Goal: Complete application form

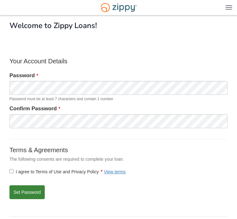
click at [51, 141] on form "Your Account Details Password Password must be at least 7 characters and contai…" at bounding box center [118, 130] width 218 height 147
click at [32, 192] on button "Set Password" at bounding box center [26, 193] width 35 height 14
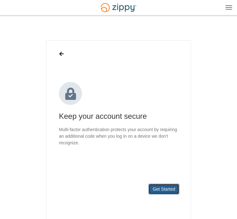
click at [163, 191] on button "Get Started" at bounding box center [164, 189] width 31 height 11
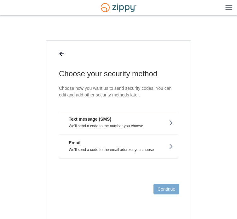
click at [162, 127] on p "We'll send a code to the number you choose" at bounding box center [118, 126] width 109 height 4
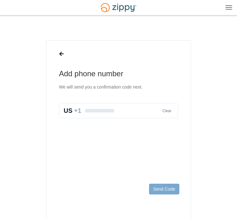
click at [111, 111] on input "text" at bounding box center [118, 110] width 119 height 15
type input "**********"
click at [134, 139] on main "**********" at bounding box center [118, 130] width 145 height 180
click at [163, 187] on button "Send Code" at bounding box center [164, 189] width 30 height 11
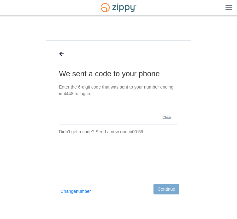
click at [135, 116] on input "text" at bounding box center [118, 117] width 119 height 15
type input "******"
click at [169, 189] on button "Continue" at bounding box center [167, 189] width 26 height 11
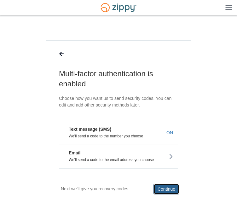
click at [170, 191] on button "Continue" at bounding box center [167, 189] width 26 height 11
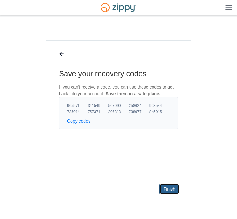
click at [170, 191] on link "Finish" at bounding box center [170, 189] width 20 height 11
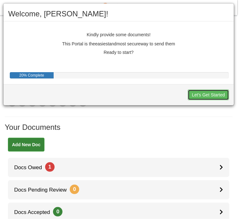
click at [203, 93] on button "Let's Get Started" at bounding box center [208, 95] width 41 height 11
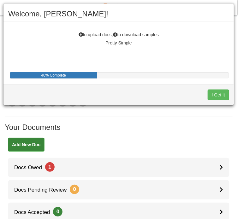
click at [203, 93] on div "I Get It" at bounding box center [118, 94] width 230 height 21
click at [220, 94] on button "I Get It" at bounding box center [218, 95] width 21 height 11
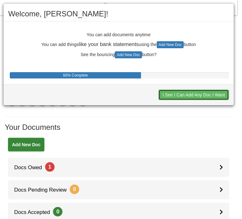
click at [220, 94] on button "I See I Can Add Any Doc I Want" at bounding box center [193, 95] width 71 height 11
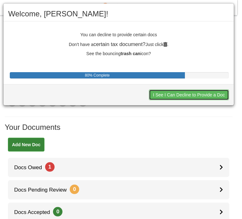
click at [220, 94] on button "I See I Can Decline to Provide a Doc" at bounding box center [189, 95] width 80 height 11
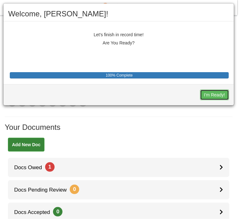
click at [220, 94] on button "I'm Ready!" at bounding box center [214, 95] width 29 height 11
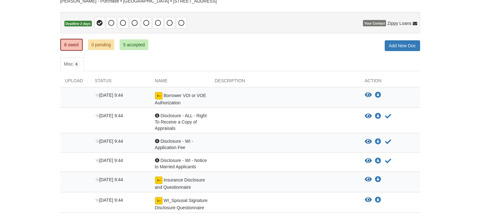
scroll to position [64, 0]
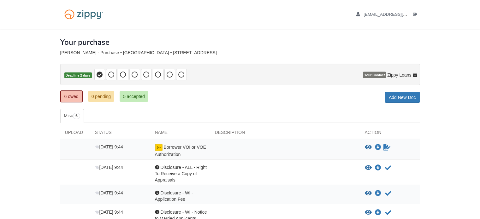
scroll to position [64, 0]
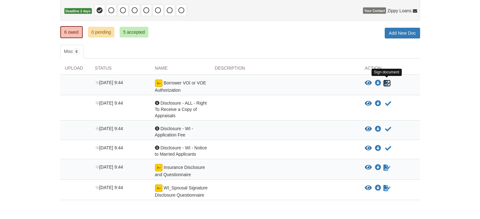
click at [384, 82] on icon "Sign Form" at bounding box center [386, 83] width 7 height 6
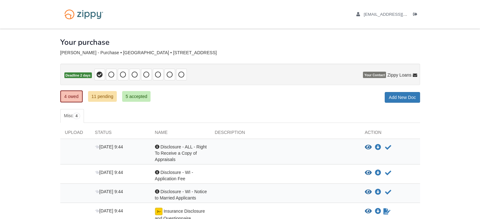
scroll to position [54, 0]
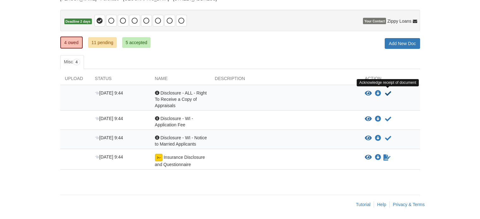
click at [388, 92] on icon "Acknowledge receipt of document" at bounding box center [388, 94] width 6 height 6
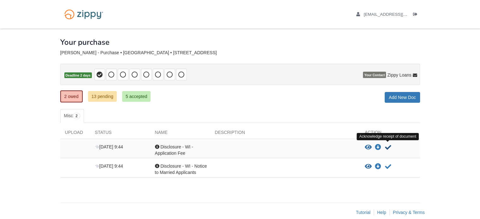
click at [388, 148] on icon "Acknowledge receipt of document" at bounding box center [388, 148] width 6 height 6
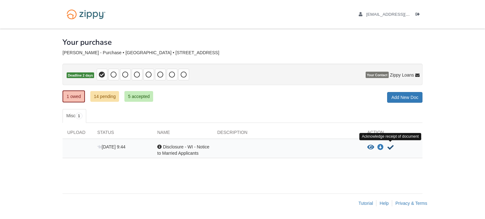
click at [390, 149] on icon "Acknowledge receipt of document" at bounding box center [390, 148] width 6 height 6
